Goal: Task Accomplishment & Management: Use online tool/utility

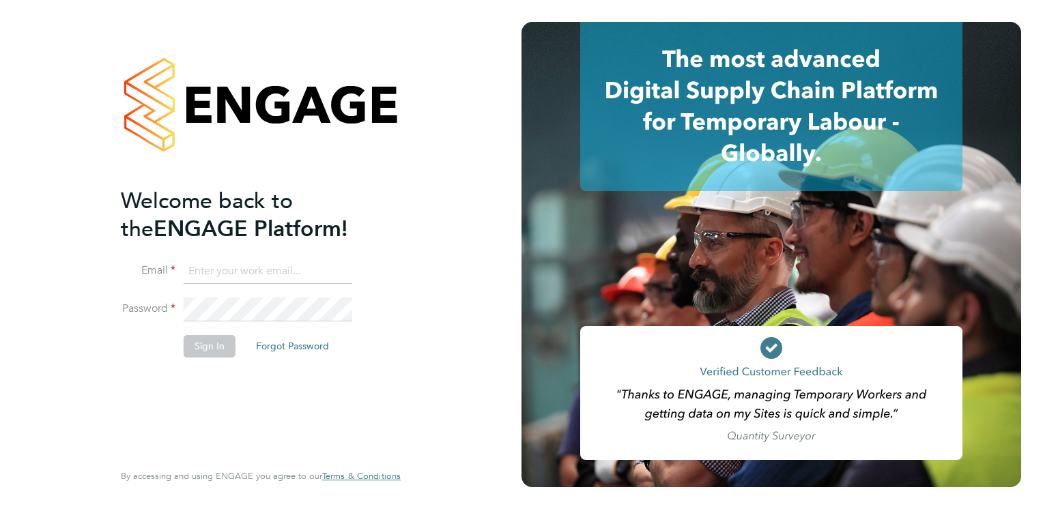
type input "darren.hartman@regensolutions.co.uk"
click at [203, 341] on button "Sign In" at bounding box center [210, 346] width 52 height 22
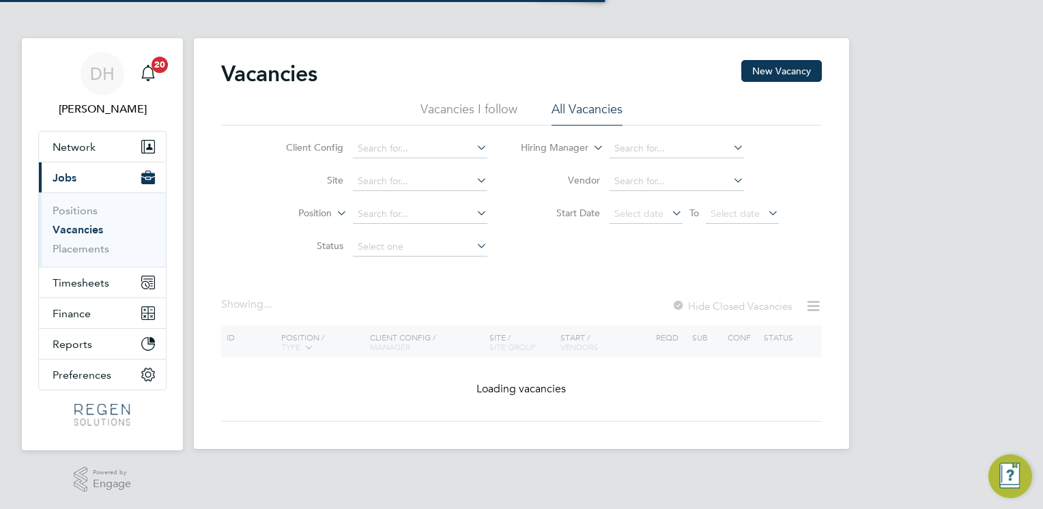
click at [203, 341] on div "Vacancies New Vacancy Vacancies I follow All Vacancies Client Config Site Posit…" at bounding box center [521, 243] width 655 height 411
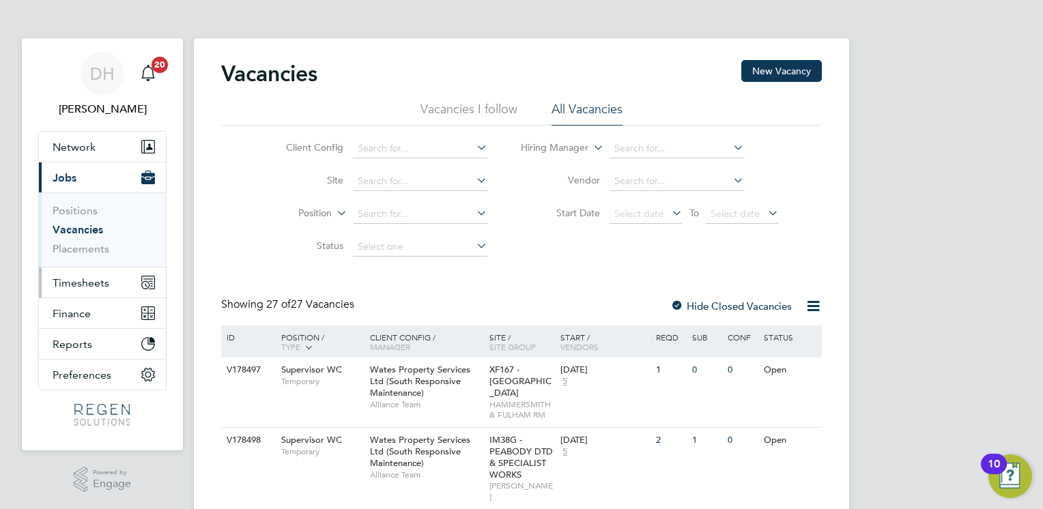
click at [74, 279] on span "Timesheets" at bounding box center [81, 282] width 57 height 13
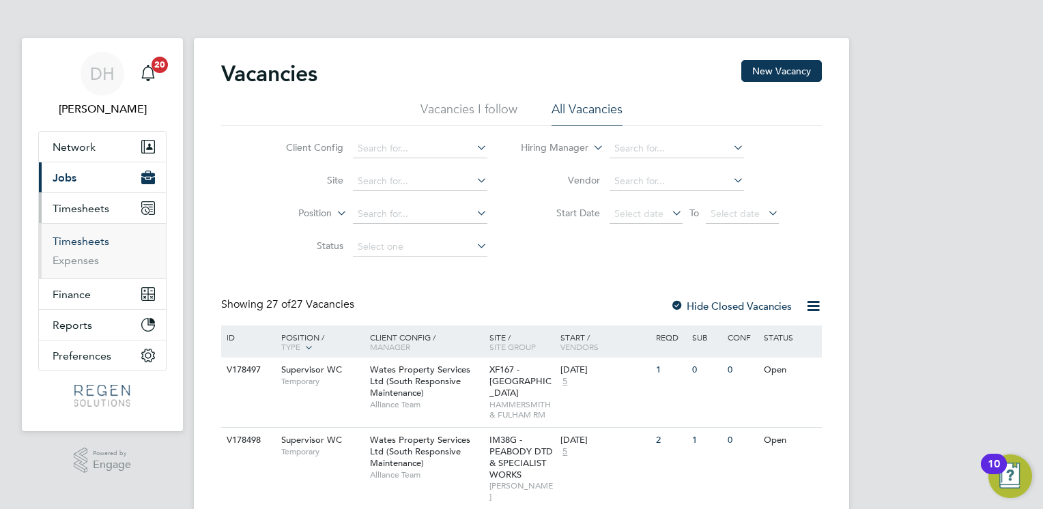
click at [87, 237] on link "Timesheets" at bounding box center [81, 241] width 57 height 13
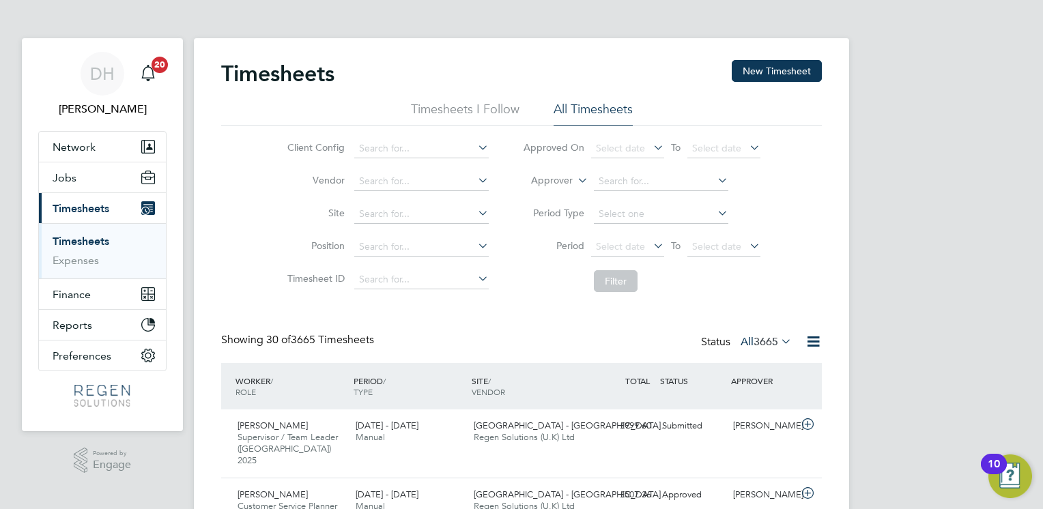
click at [399, 353] on div "Showing 30 of 3665 Timesheets Status All 3665" at bounding box center [521, 348] width 600 height 30
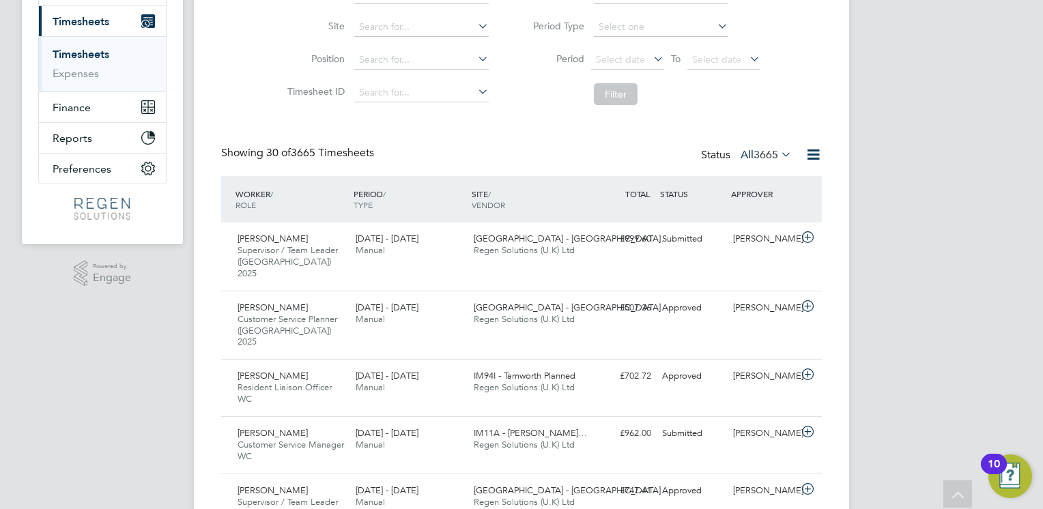
scroll to position [186, 0]
click at [767, 245] on div "[PERSON_NAME]" at bounding box center [762, 240] width 71 height 23
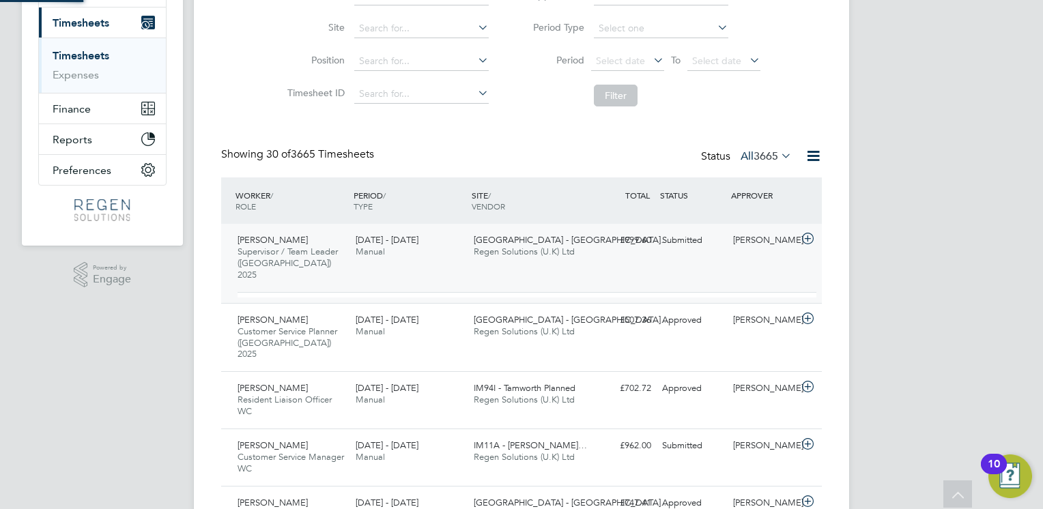
scroll to position [23, 132]
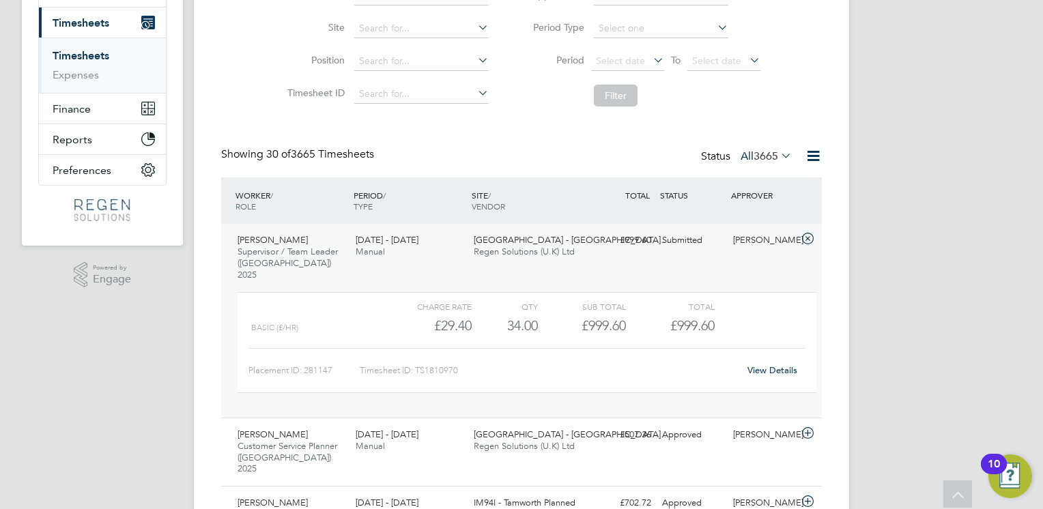
click at [531, 157] on div "Showing 30 of 3665 Timesheets Status All 3665" at bounding box center [521, 162] width 600 height 30
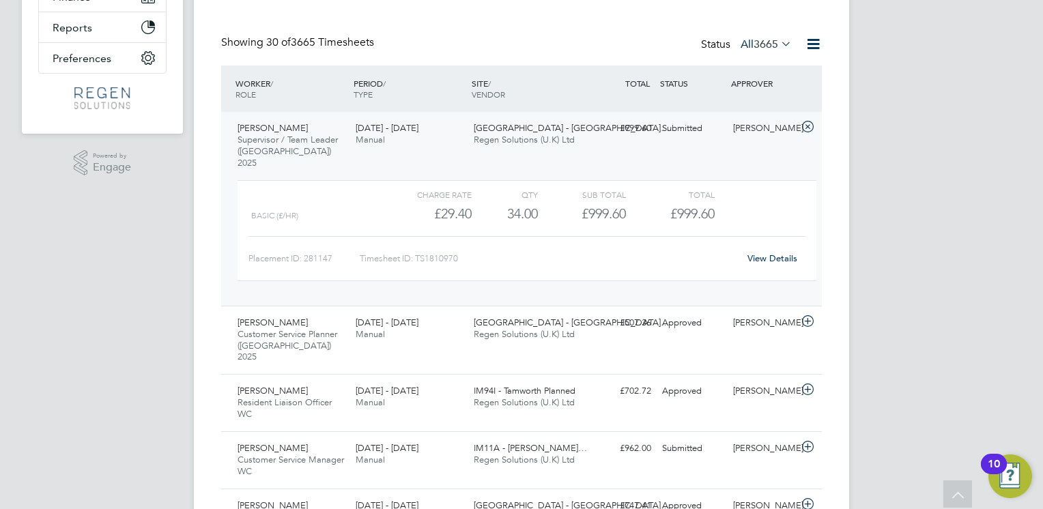
scroll to position [295, 0]
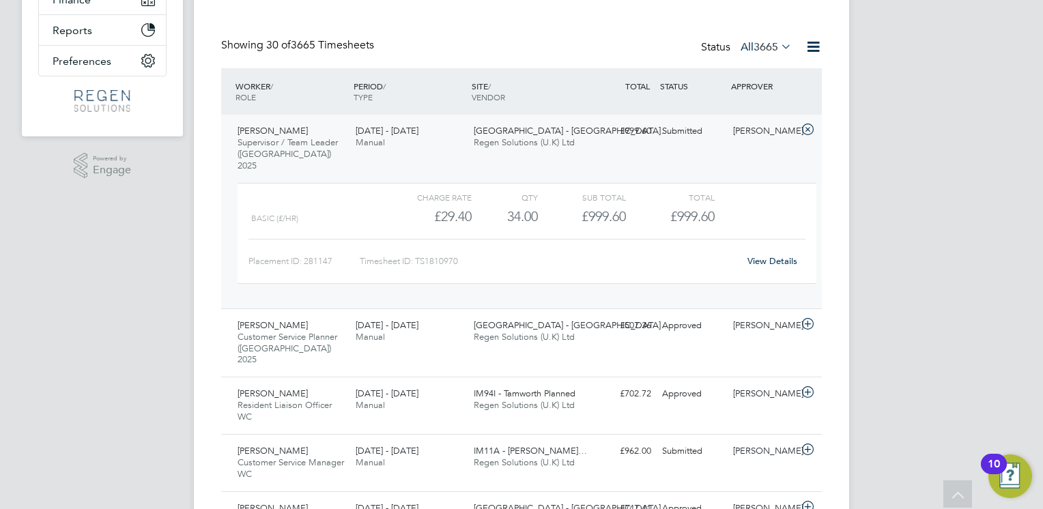
click at [444, 136] on div "[DATE] - [DATE] Manual" at bounding box center [409, 137] width 118 height 34
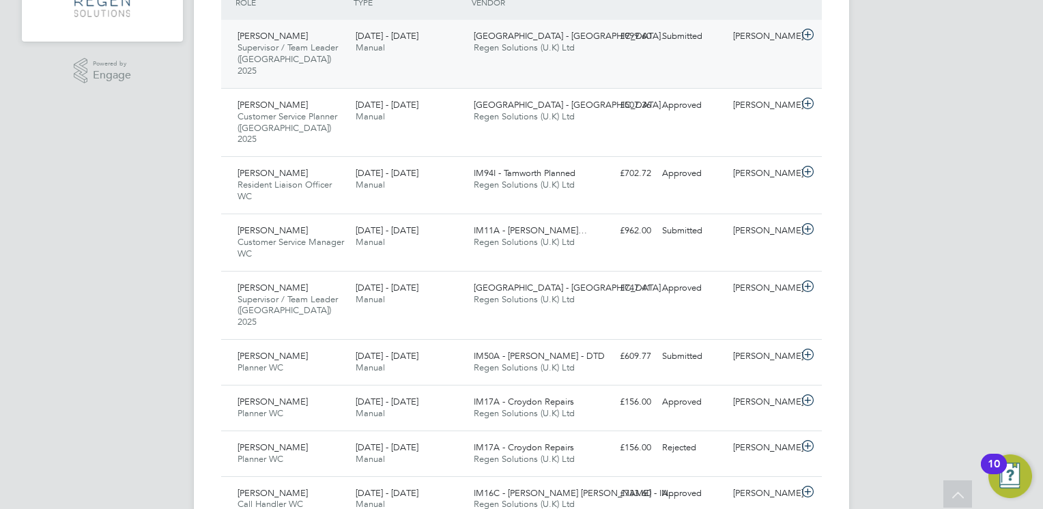
scroll to position [404, 0]
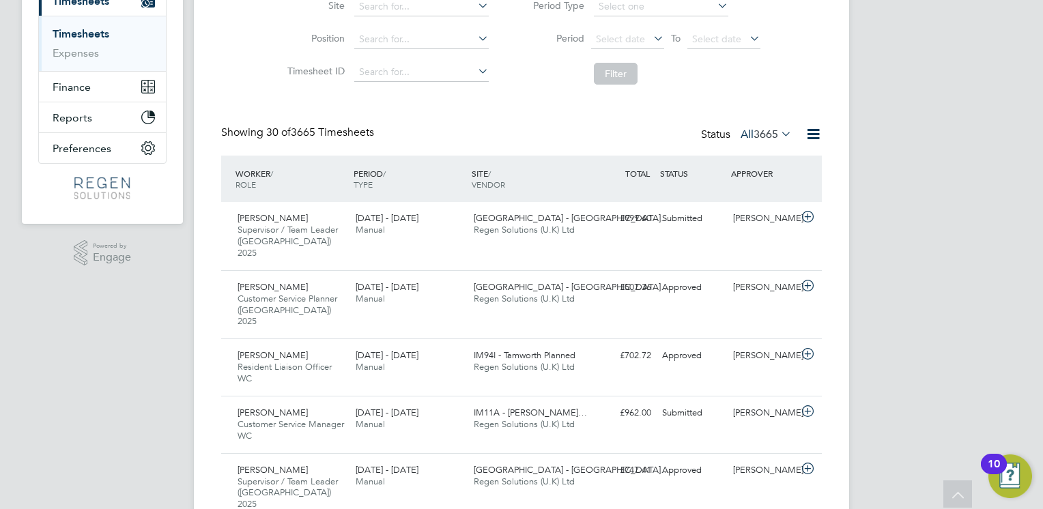
scroll to position [218, 0]
